Goal: Task Accomplishment & Management: Manage account settings

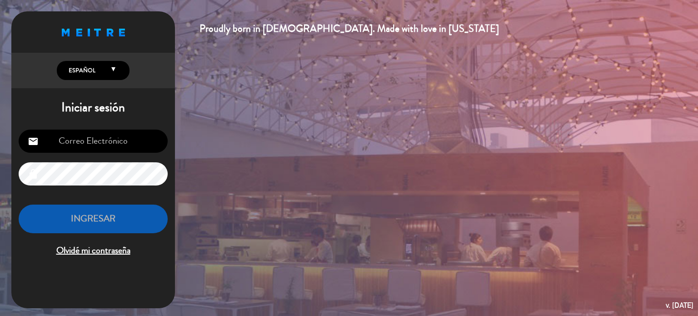
click at [84, 136] on input "email" at bounding box center [93, 141] width 149 height 23
type input "[EMAIL_ADDRESS][DOMAIN_NAME]"
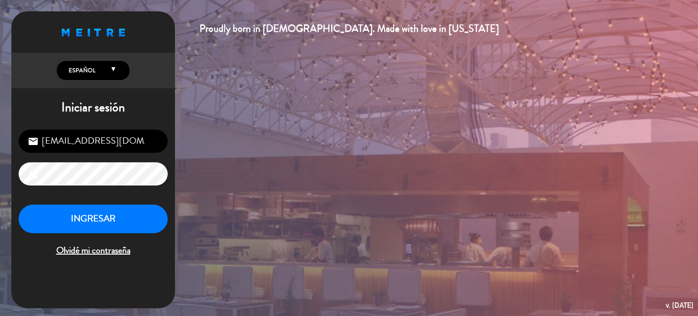
click at [80, 202] on div "[EMAIL_ADDRESS][DOMAIN_NAME] email lock INGRESAR Olvidé mi contraseña" at bounding box center [93, 193] width 164 height 143
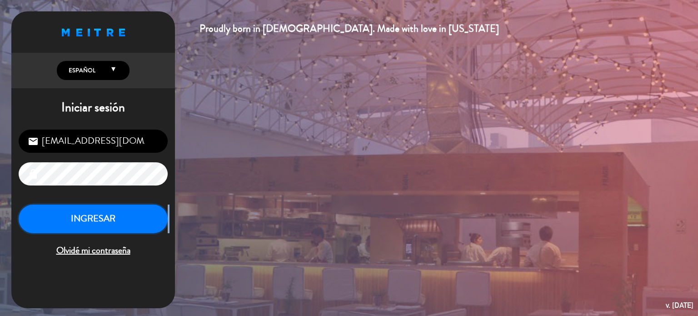
click at [77, 206] on button "INGRESAR" at bounding box center [93, 218] width 149 height 29
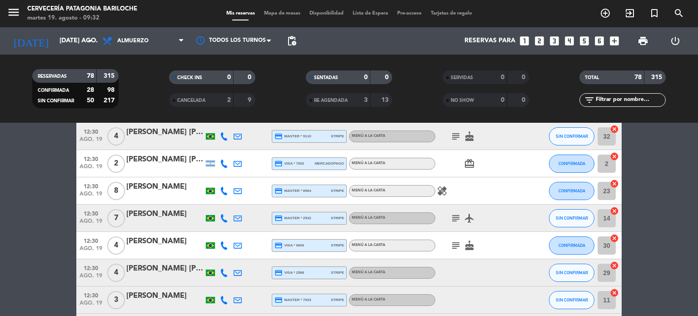
scroll to position [328, 0]
click at [456, 216] on icon "subject" at bounding box center [455, 217] width 11 height 11
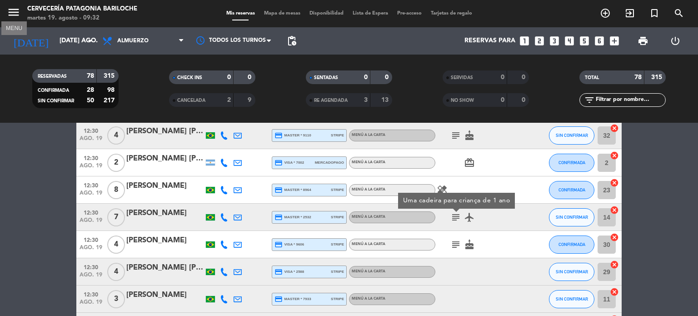
click at [17, 13] on icon "menu" at bounding box center [14, 12] width 14 height 14
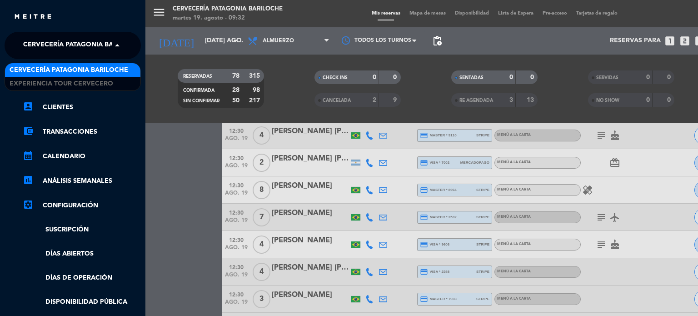
click at [100, 45] on span "Cervecería Patagonia Bariloche" at bounding box center [82, 45] width 119 height 19
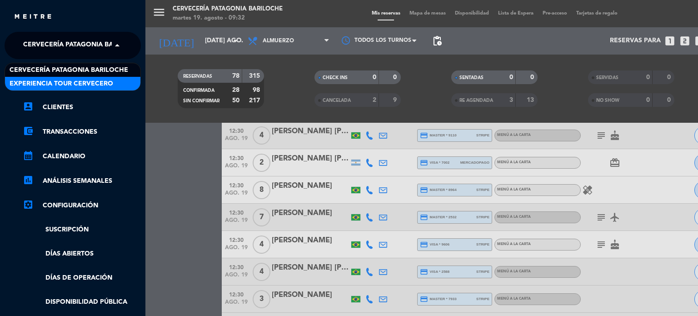
click at [79, 85] on span "Experiencia Tour Cervecero" at bounding box center [62, 84] width 104 height 10
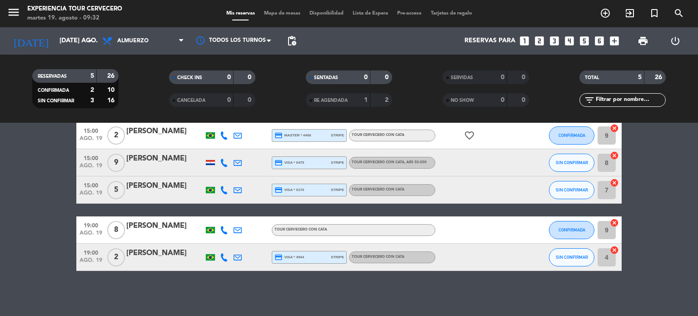
scroll to position [0, 0]
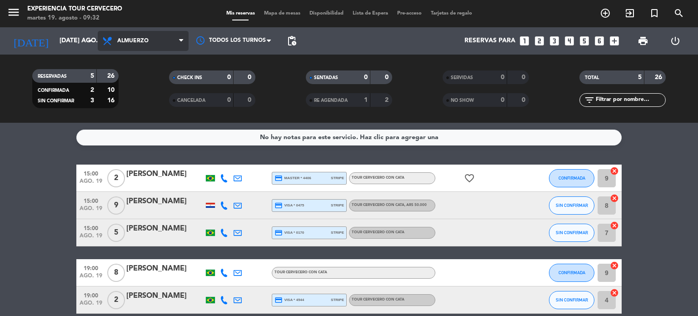
click at [158, 50] on span "Almuerzo" at bounding box center [143, 41] width 91 height 20
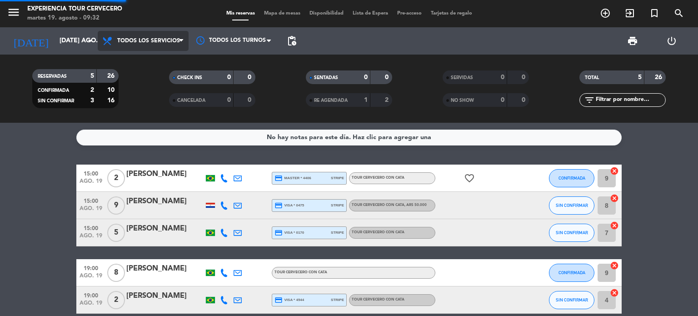
click at [148, 59] on div "menu Experiencia Tour Cervecero martes 19. agosto - 09:32 Mis reservas Mapa de …" at bounding box center [349, 61] width 698 height 123
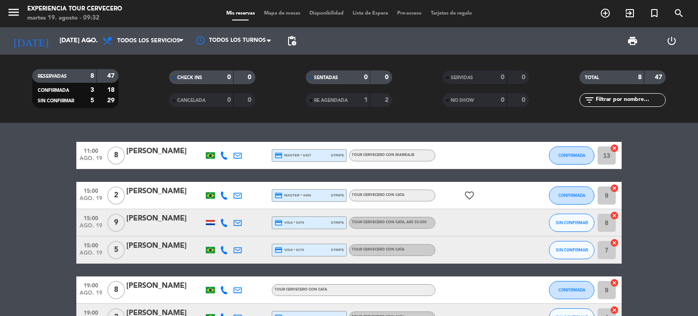
click at [55, 153] on bookings-row "11:00 ago. 19 8 [PERSON_NAME] credit_card master * 6427 stripe Tour cervecero c…" at bounding box center [349, 270] width 698 height 256
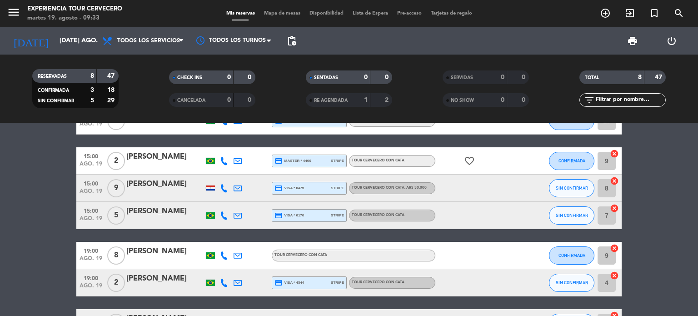
scroll to position [35, 0]
click at [61, 45] on input "[DATE] ago." at bounding box center [98, 41] width 86 height 16
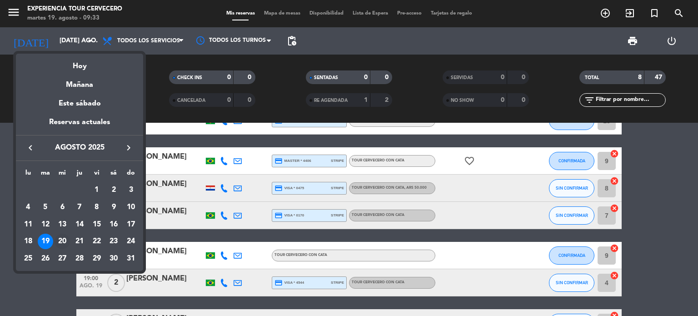
click at [60, 240] on div "20" at bounding box center [62, 241] width 15 height 15
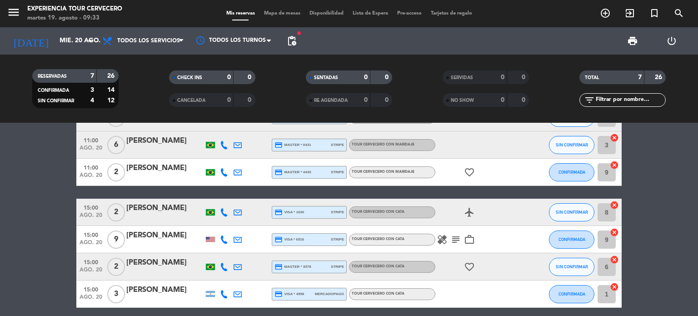
scroll to position [33, 0]
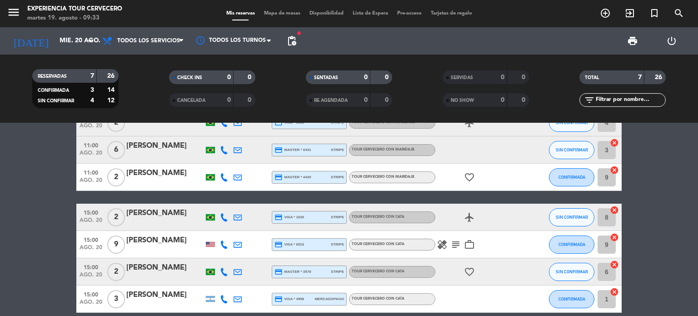
click at [454, 242] on icon "subject" at bounding box center [455, 244] width 11 height 11
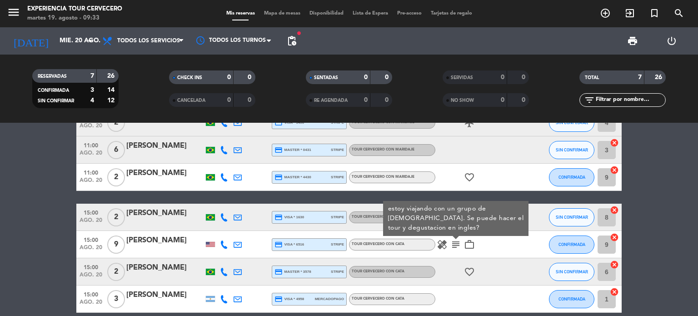
click at [65, 220] on bookings-row "11:00 ago. 20 2 [PERSON_NAME] credit_card visa * 5490 stripe Tour cervecero con…" at bounding box center [349, 211] width 698 height 204
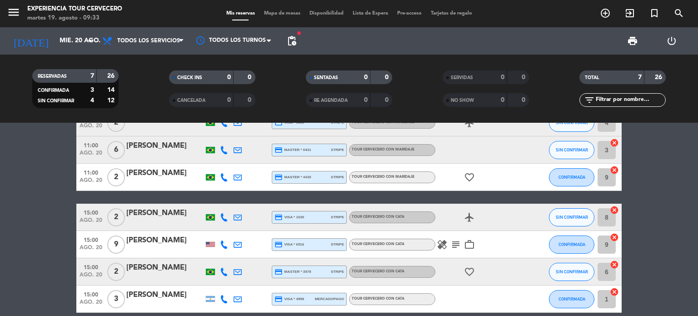
scroll to position [0, 0]
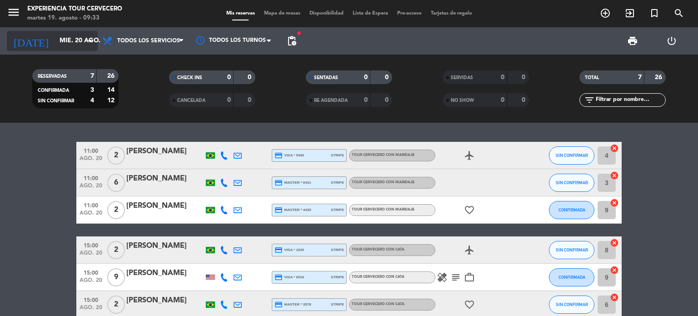
click at [67, 36] on input "mié. 20 ago." at bounding box center [98, 41] width 86 height 16
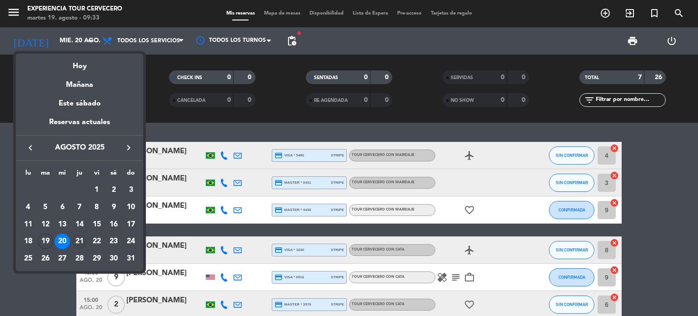
click at [82, 244] on div "21" at bounding box center [79, 241] width 15 height 15
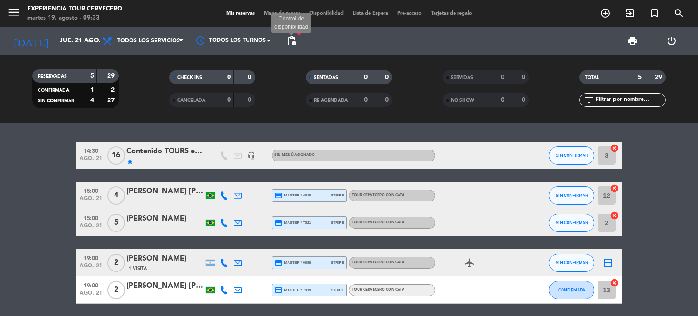
click at [288, 45] on span "pending_actions" at bounding box center [291, 40] width 11 height 11
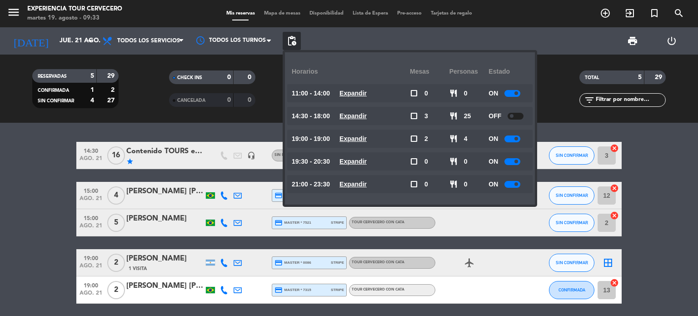
click at [288, 45] on span "pending_actions" at bounding box center [291, 40] width 11 height 11
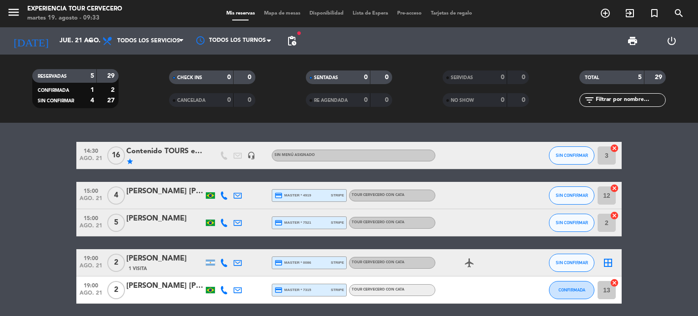
click at [288, 45] on span "pending_actions" at bounding box center [291, 40] width 11 height 11
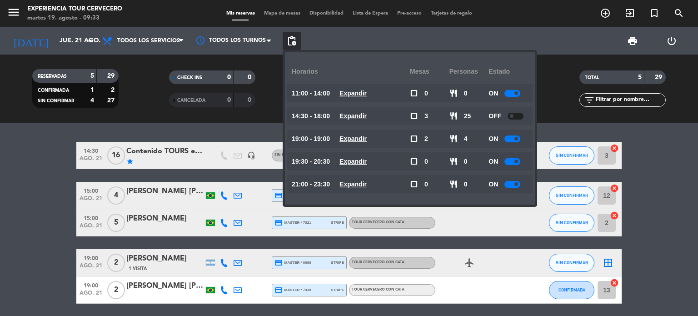
click at [288, 45] on span "pending_actions" at bounding box center [291, 40] width 11 height 11
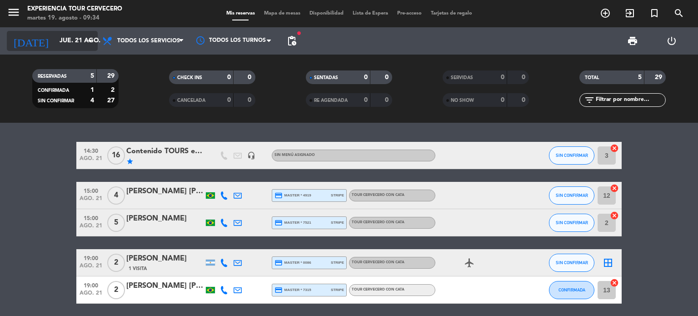
click at [61, 31] on div "[DATE] jue. 21 ago. arrow_drop_down" at bounding box center [52, 41] width 91 height 20
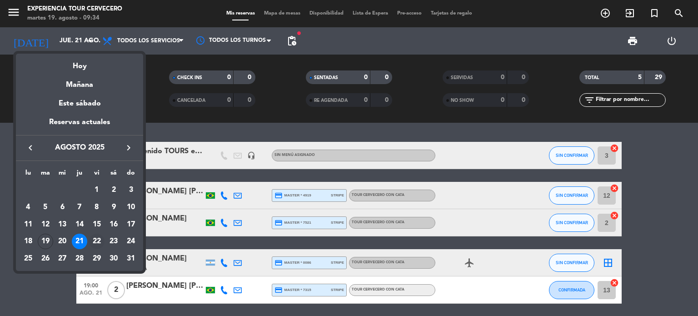
click at [100, 244] on div "22" at bounding box center [96, 241] width 15 height 15
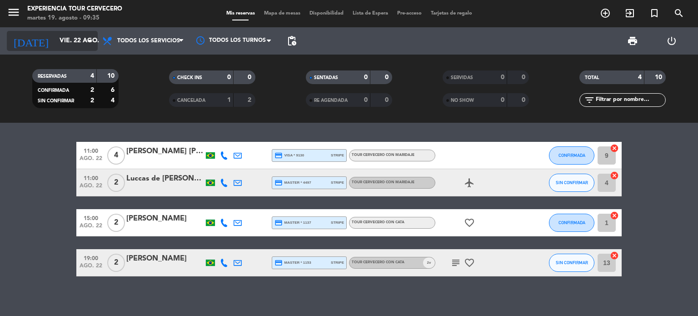
click at [55, 45] on input "vie. 22 ago." at bounding box center [98, 41] width 86 height 16
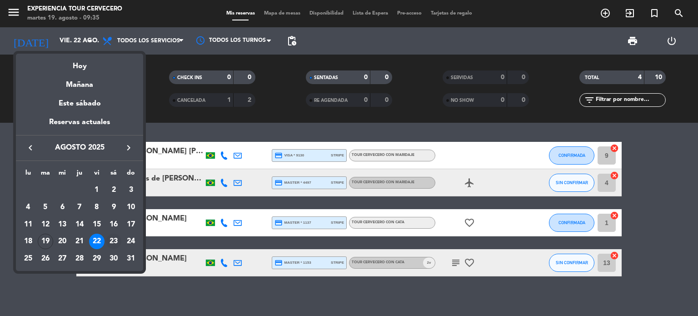
click at [114, 241] on div "23" at bounding box center [113, 241] width 15 height 15
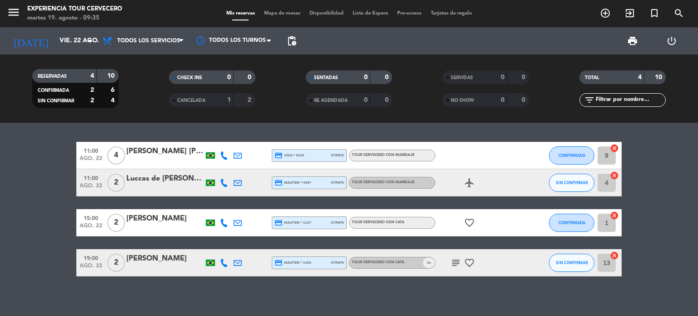
type input "sáb. 23 ago."
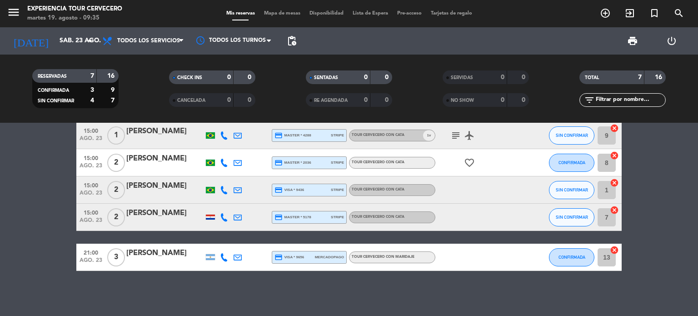
click at [10, 252] on bookings-row "11:00 ago. 23 4 [PERSON_NAME] credit_card master * 6919 stripe Tour cervecero c…" at bounding box center [349, 163] width 698 height 216
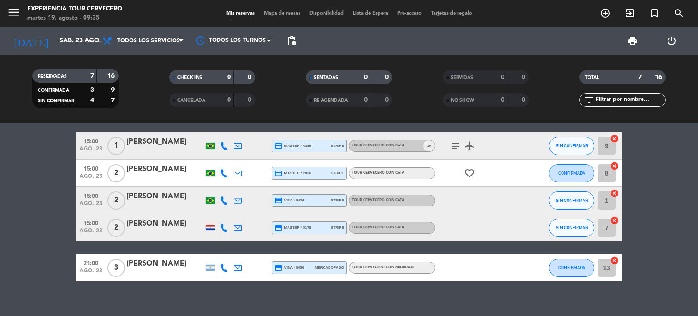
scroll to position [85, 0]
